Goal: Check status: Check status

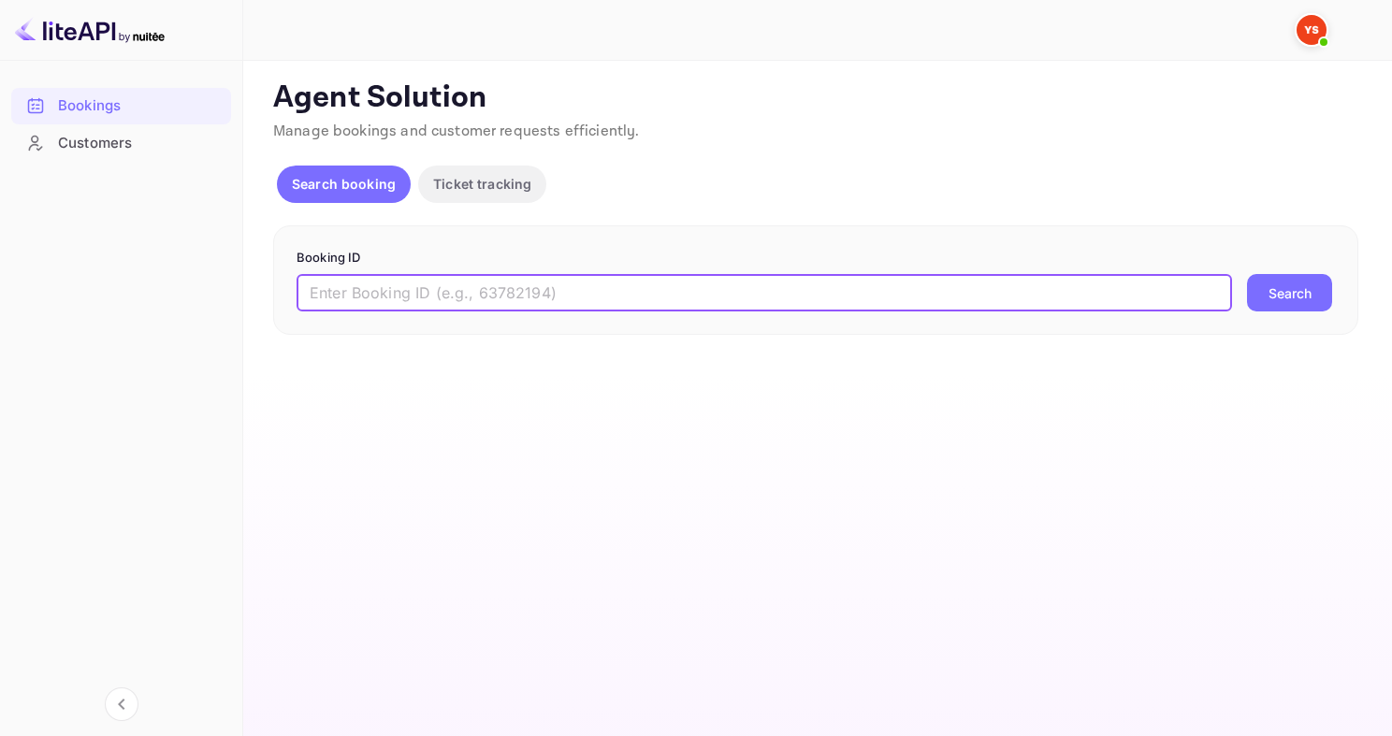
click at [485, 291] on input "text" at bounding box center [764, 292] width 935 height 37
type input "9744670"
click at [1247, 274] on button "Search" at bounding box center [1289, 292] width 85 height 37
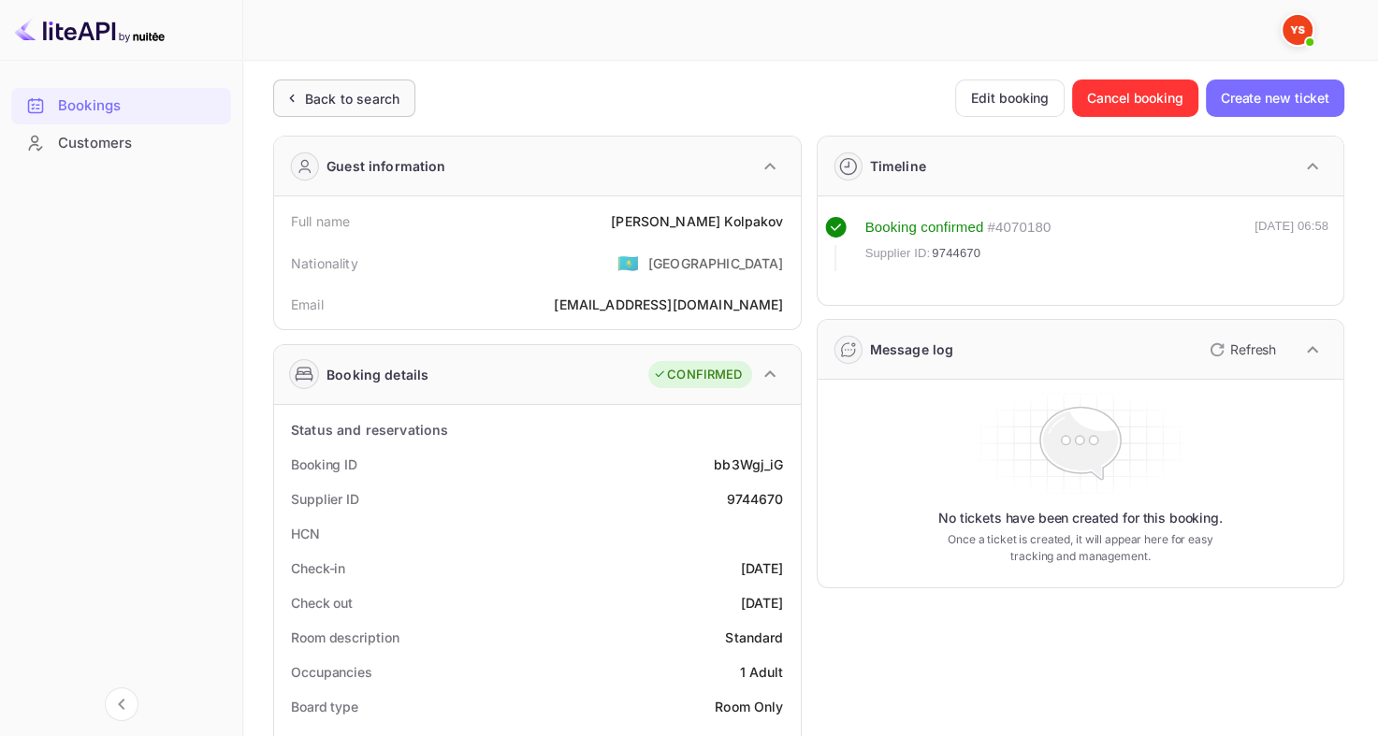
click at [346, 113] on div "Back to search" at bounding box center [344, 98] width 142 height 37
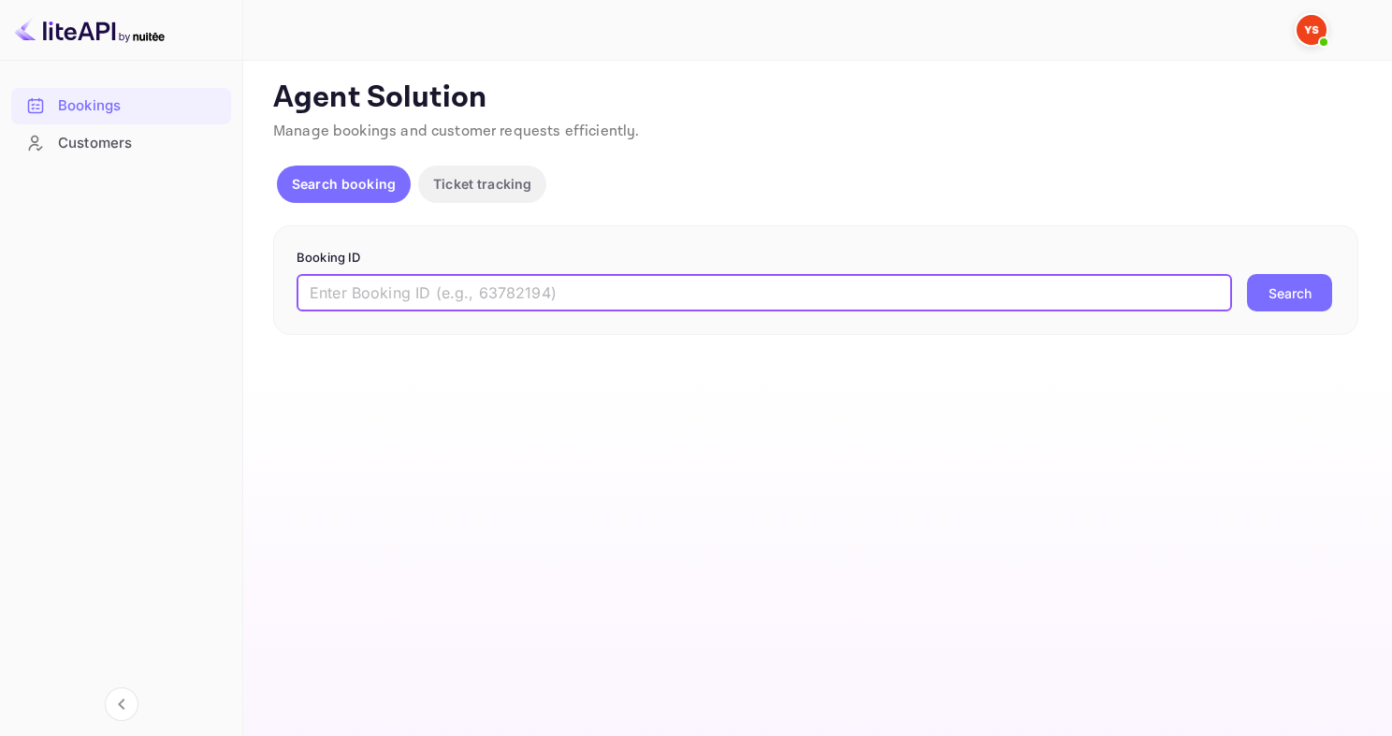
click at [430, 283] on input "text" at bounding box center [764, 292] width 935 height 37
paste input "8073278"
type input "8073278"
click at [1247, 274] on button "Search" at bounding box center [1289, 292] width 85 height 37
